Goal: Task Accomplishment & Management: Use online tool/utility

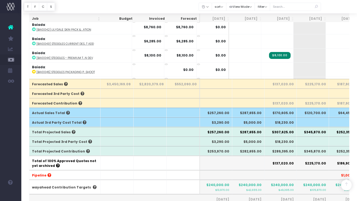
scroll to position [0, 67]
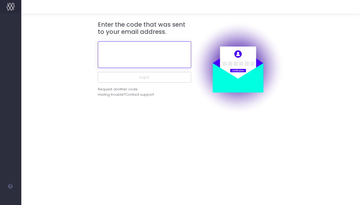
click at [145, 44] on input "text" at bounding box center [144, 54] width 93 height 27
paste input "594591"
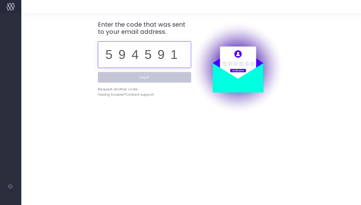
type input "594591"
click at [147, 77] on button "Log in" at bounding box center [144, 77] width 93 height 11
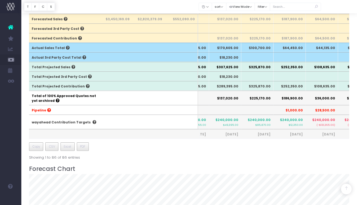
scroll to position [168, 0]
